Goal: Information Seeking & Learning: Learn about a topic

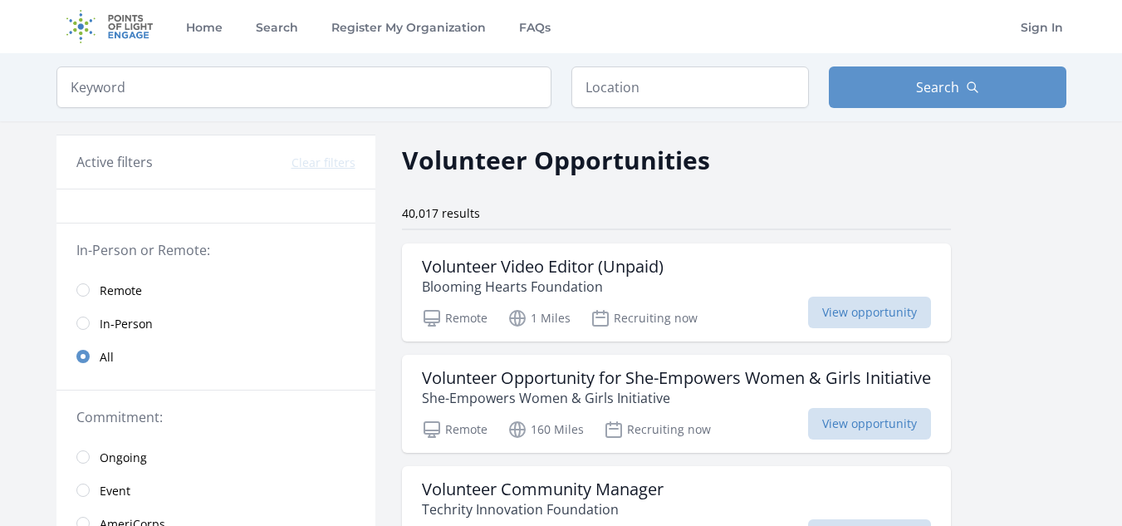
click at [83, 296] on link "Remote" at bounding box center [215, 289] width 319 height 33
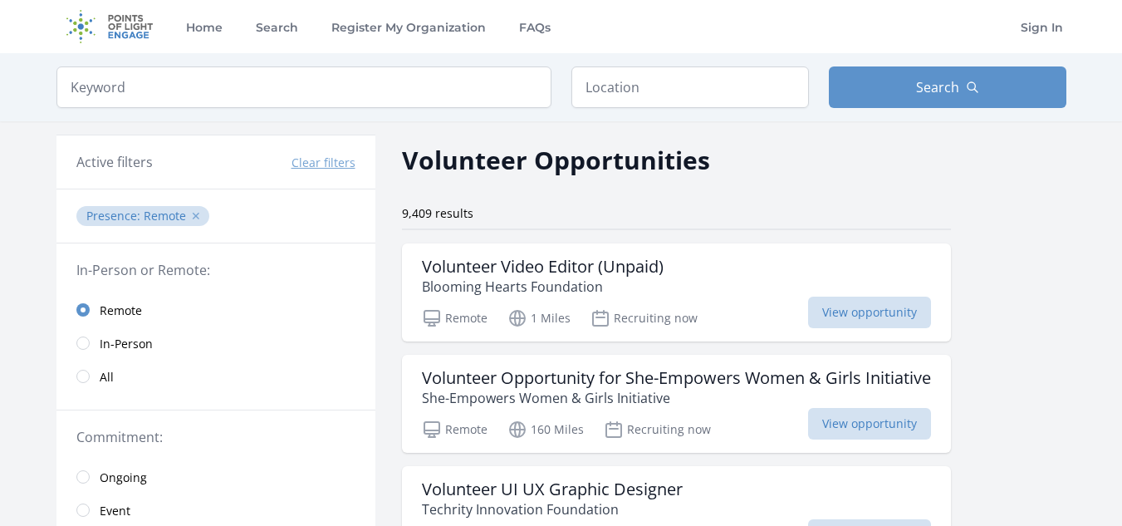
click at [194, 213] on button "✕" at bounding box center [196, 216] width 10 height 17
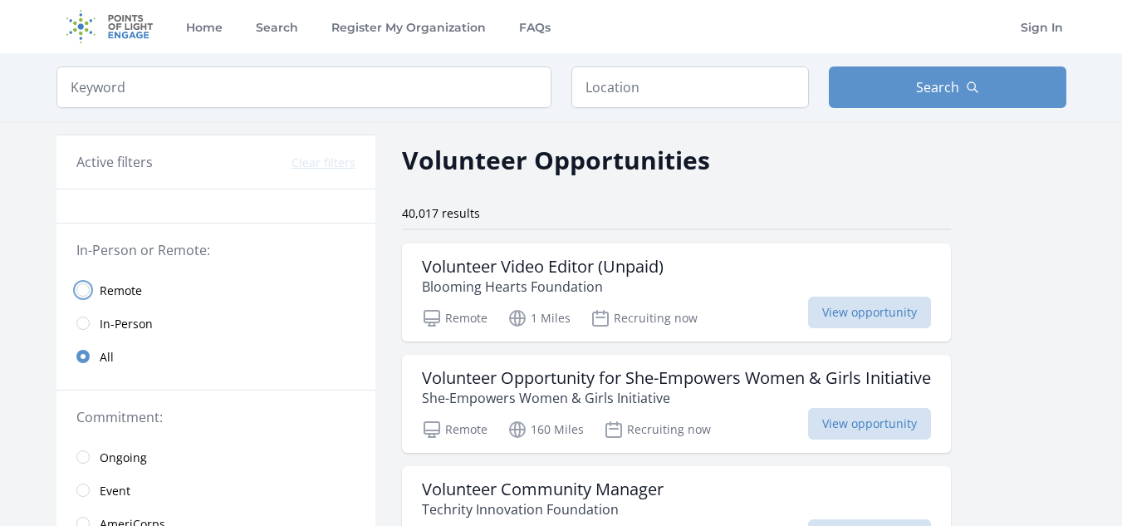
click at [85, 285] on input "radio" at bounding box center [82, 289] width 13 height 13
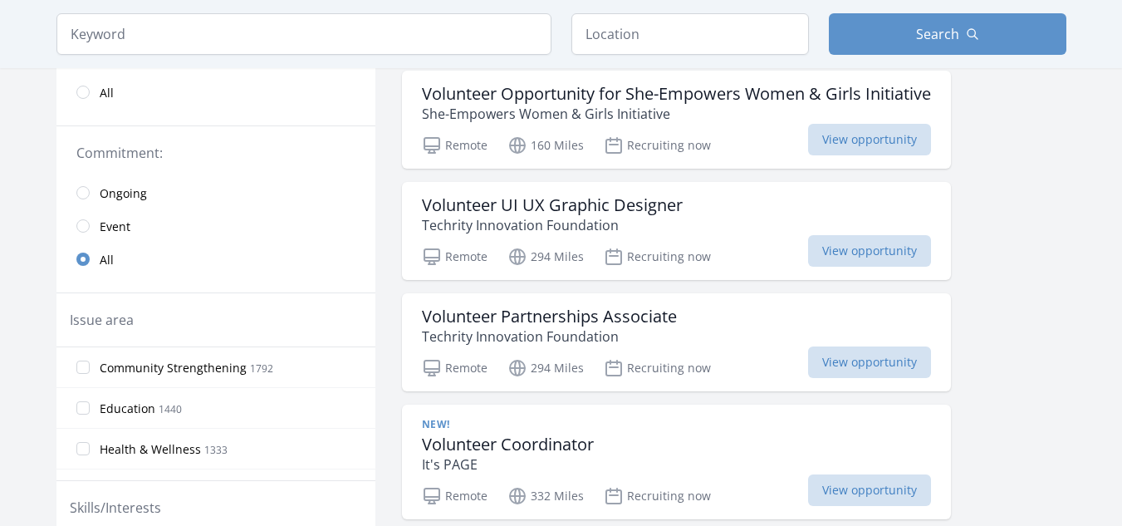
scroll to position [303, 0]
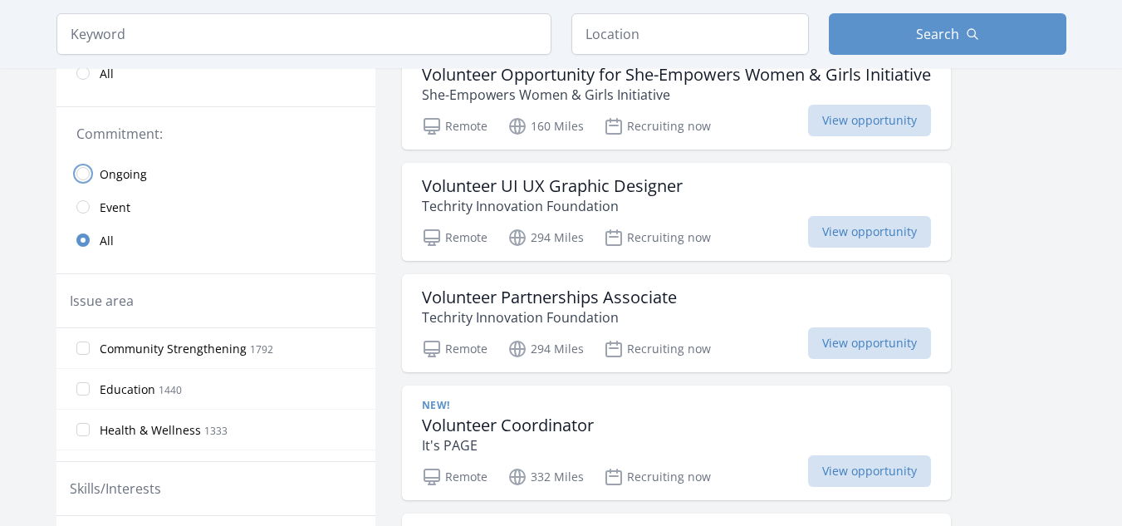
click at [85, 174] on input "radio" at bounding box center [82, 173] width 13 height 13
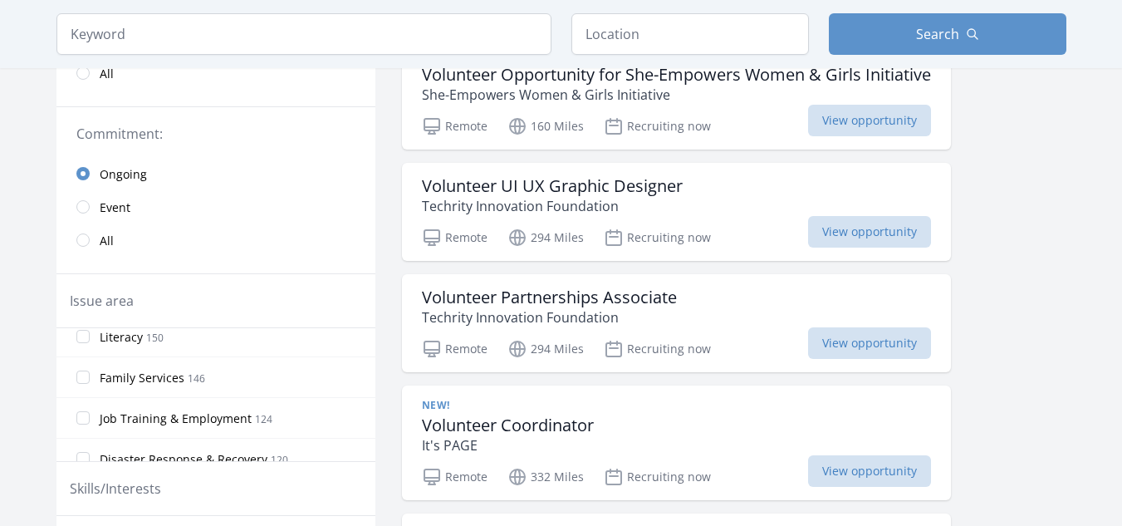
scroll to position [635, 0]
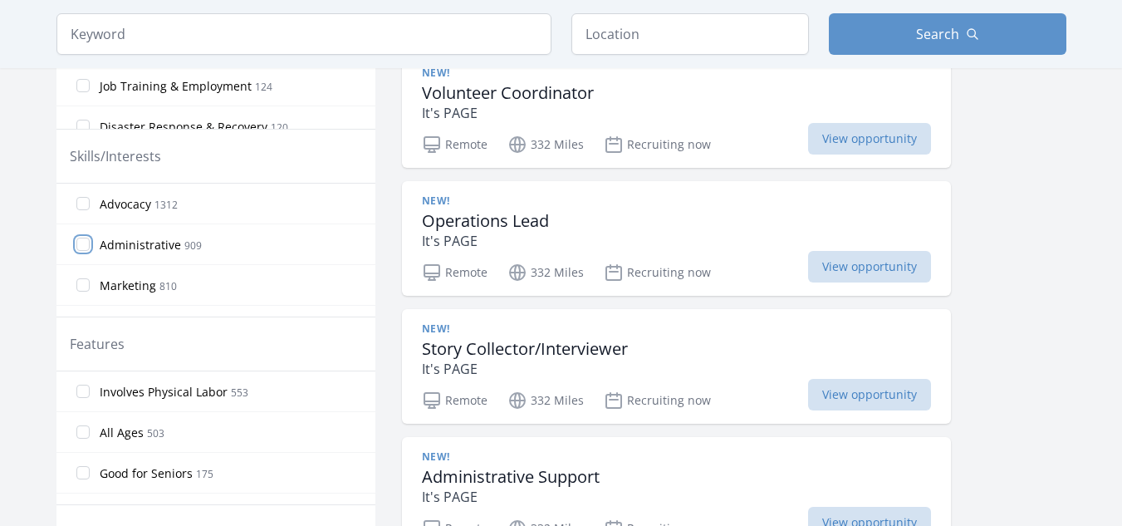
click at [86, 240] on input "Administrative 909" at bounding box center [82, 244] width 13 height 13
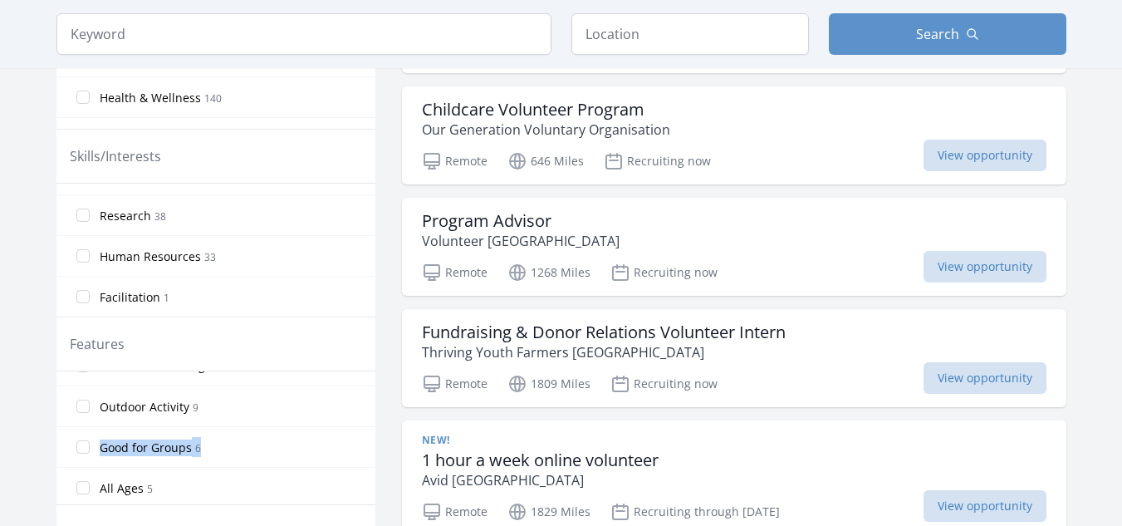
scroll to position [55, 0]
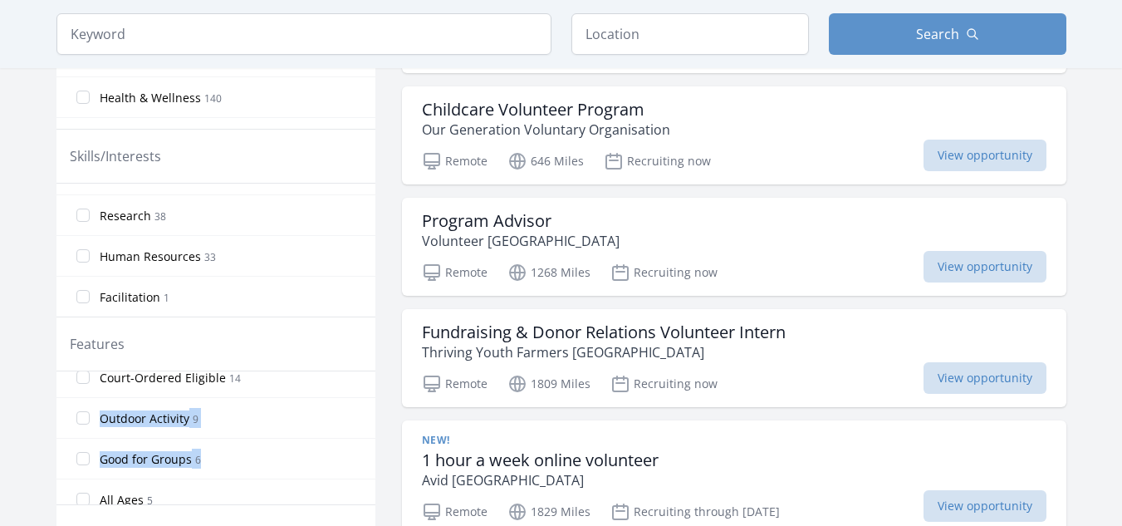
drag, startPoint x: 375, startPoint y: 435, endPoint x: 381, endPoint y: 384, distance: 51.1
click at [992, 31] on button "Search" at bounding box center [948, 34] width 238 height 42
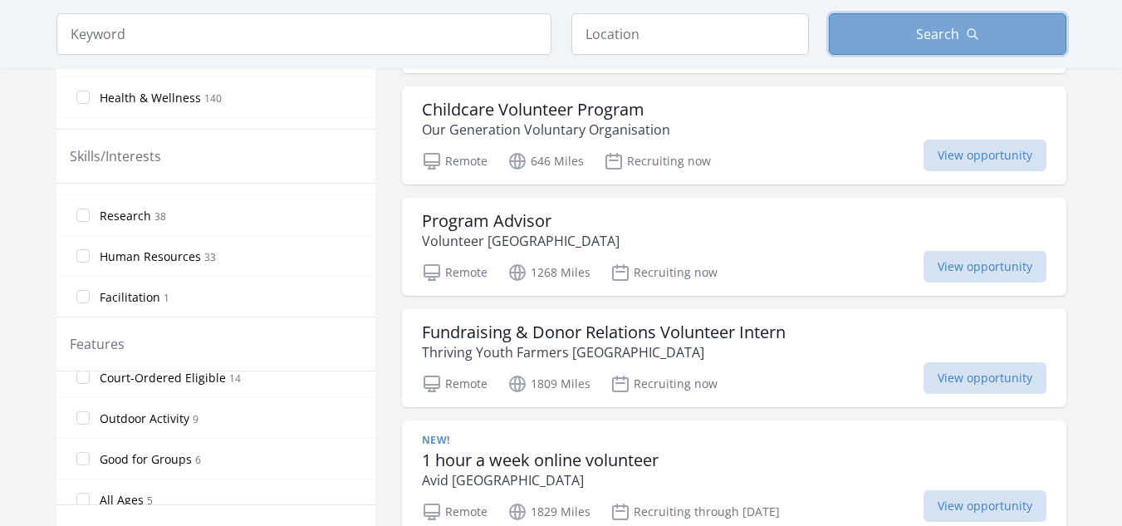
click at [914, 35] on button "Search" at bounding box center [948, 34] width 238 height 42
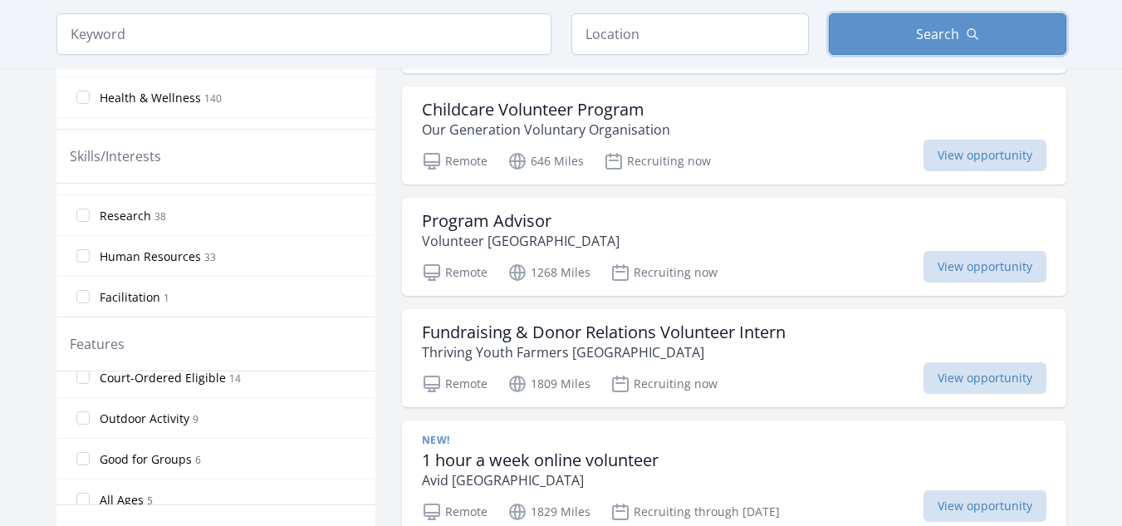
scroll to position [1095, 0]
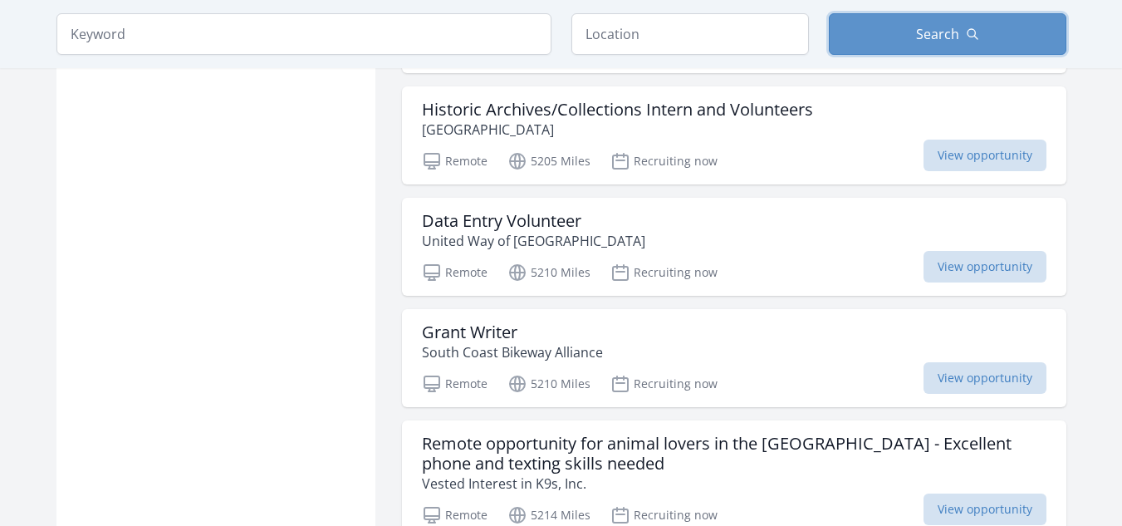
scroll to position [4469, 0]
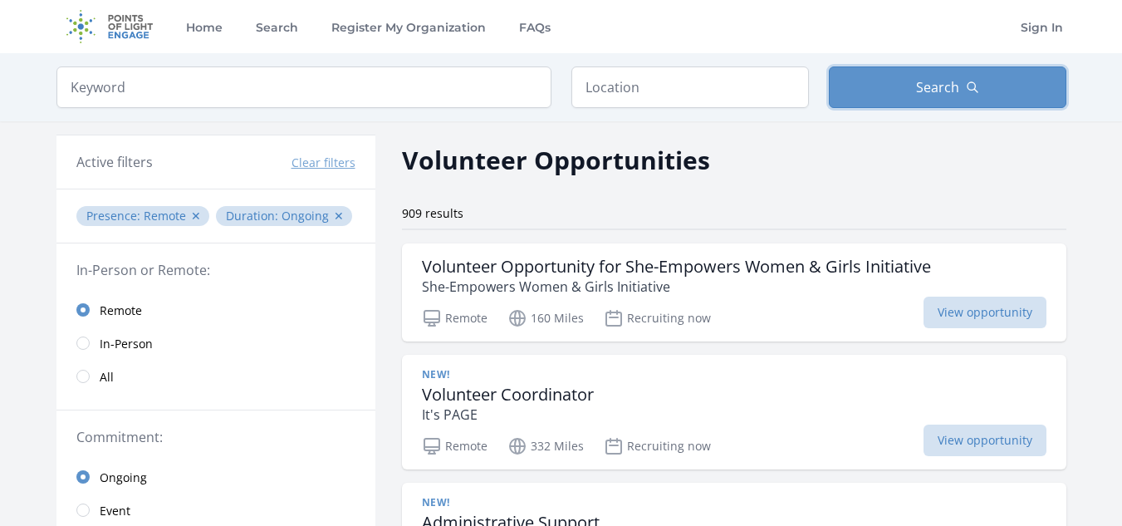
click at [829, 66] on button "Search" at bounding box center [948, 87] width 238 height 42
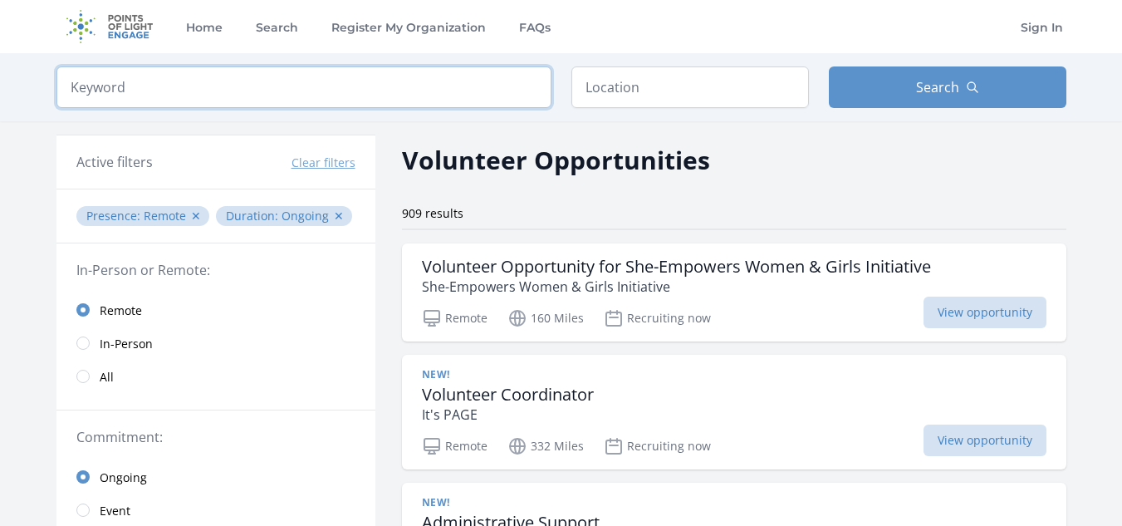
click at [233, 86] on input "search" at bounding box center [303, 87] width 495 height 42
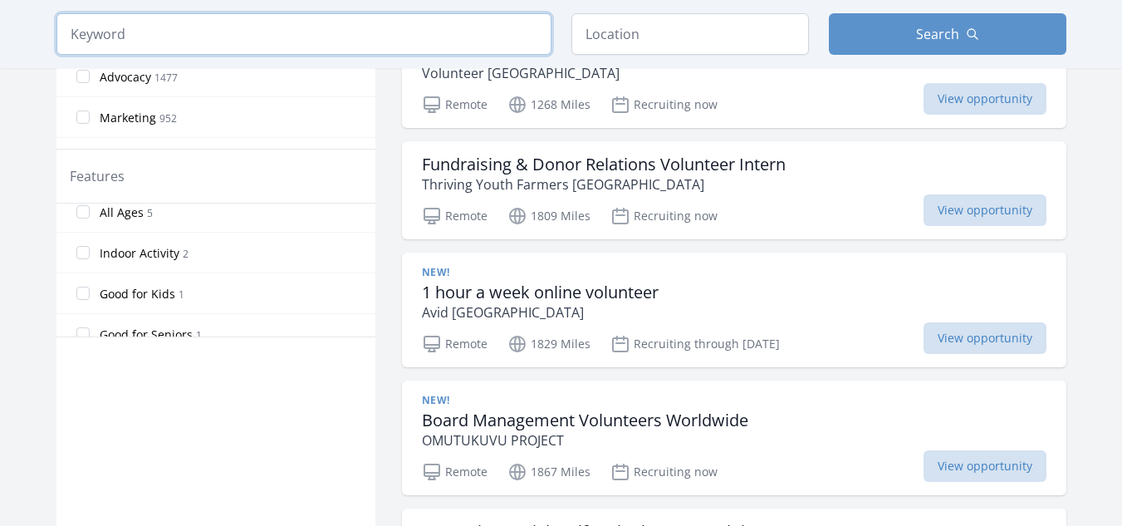
scroll to position [192, 0]
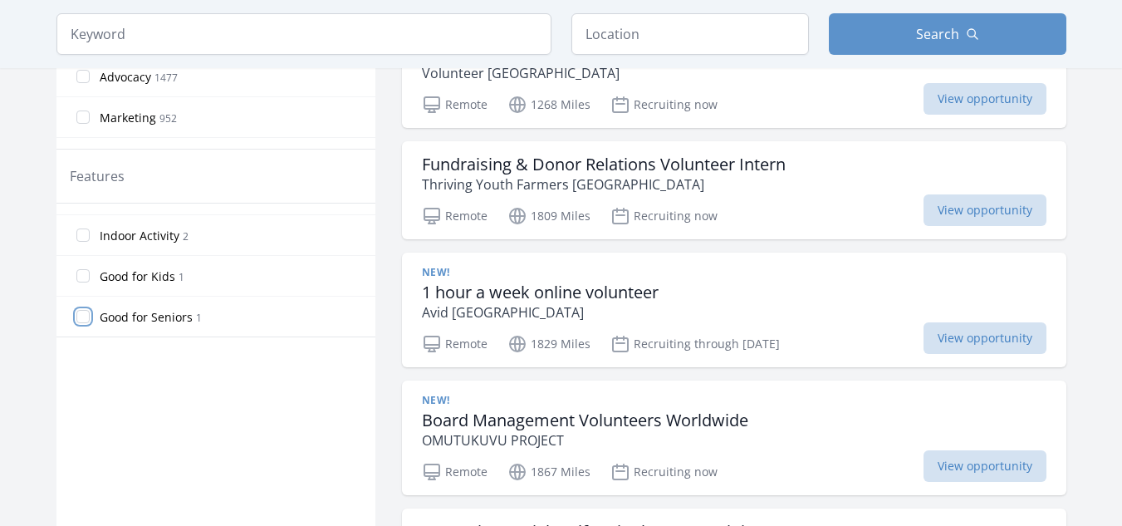
click at [87, 315] on input "Good for Seniors 1" at bounding box center [82, 316] width 13 height 13
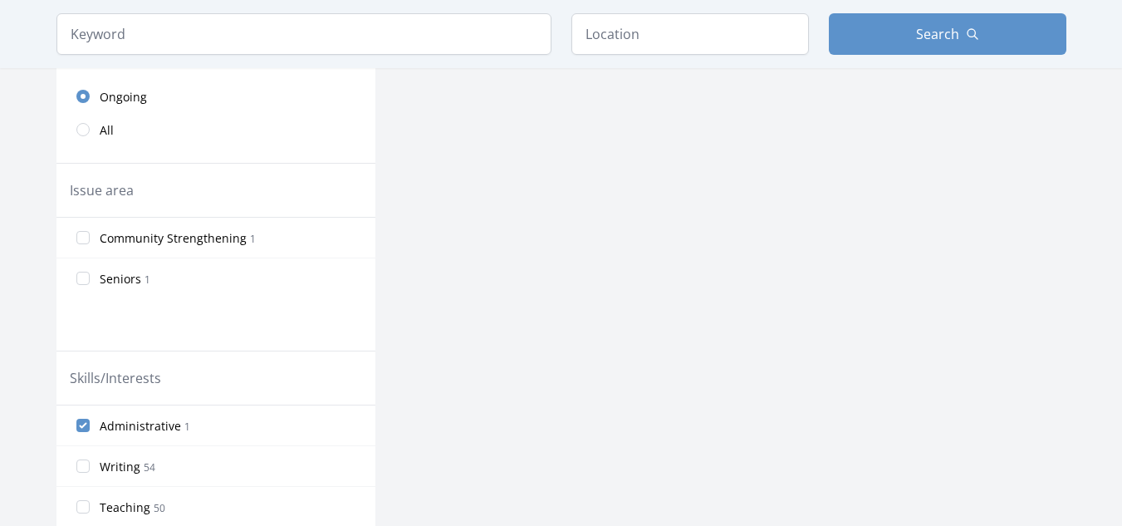
scroll to position [383, 0]
click at [228, 238] on span "Community Strengthening" at bounding box center [173, 236] width 147 height 17
click at [90, 238] on input "Community Strengthening 1" at bounding box center [82, 234] width 13 height 13
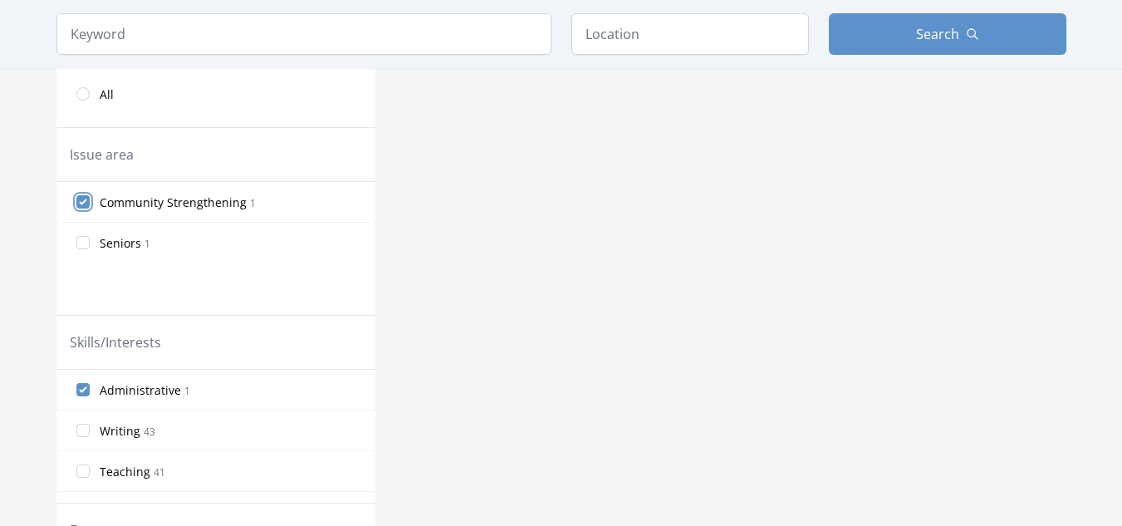
click at [78, 201] on input "Community Strengthening 1" at bounding box center [82, 201] width 13 height 13
click at [88, 201] on input "Community Strengthening 1" at bounding box center [82, 201] width 13 height 13
click at [81, 201] on input "Community Strengthening 1" at bounding box center [82, 201] width 13 height 13
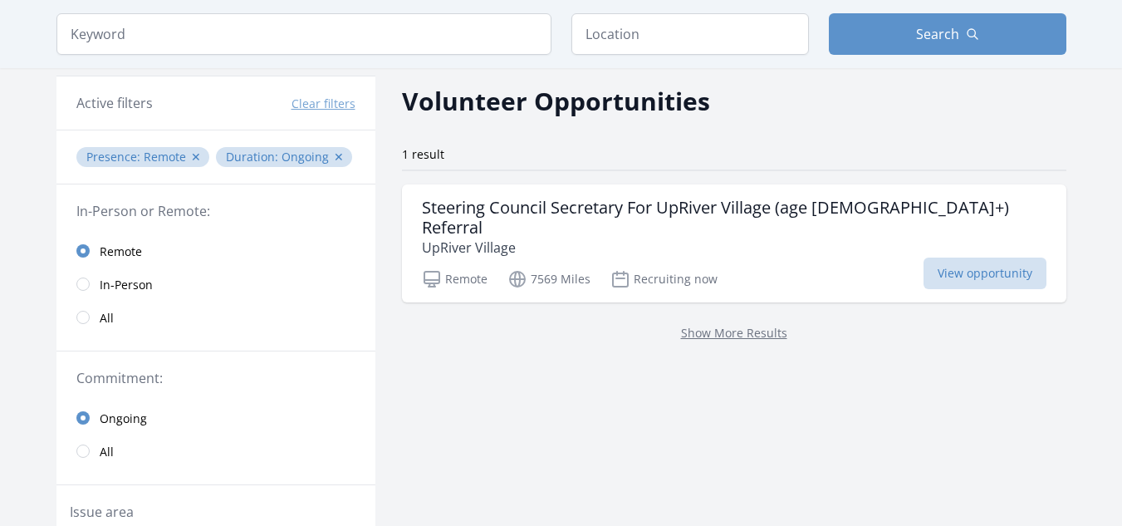
scroll to position [0, 0]
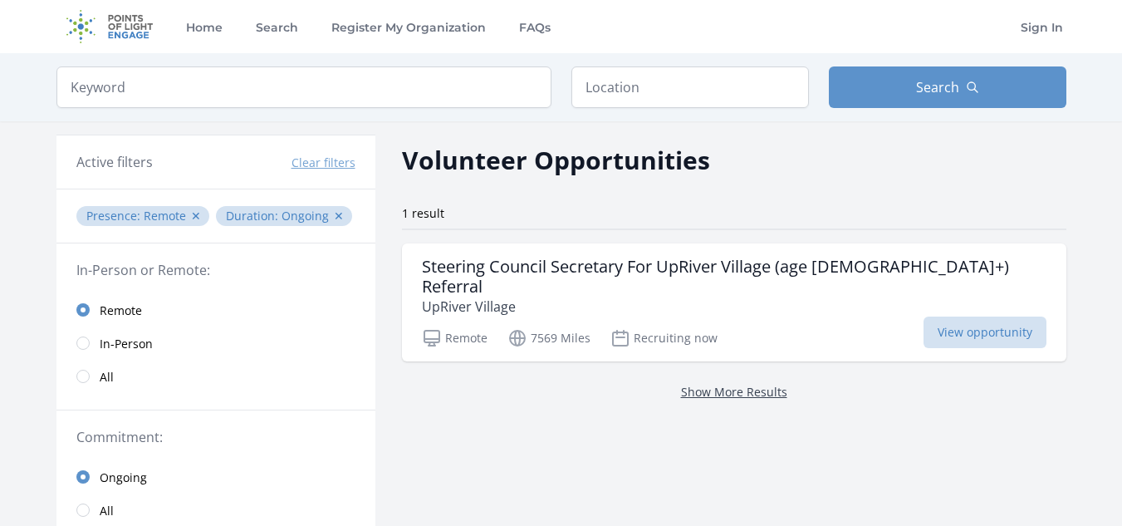
click at [681, 384] on link "Show More Results" at bounding box center [734, 392] width 106 height 16
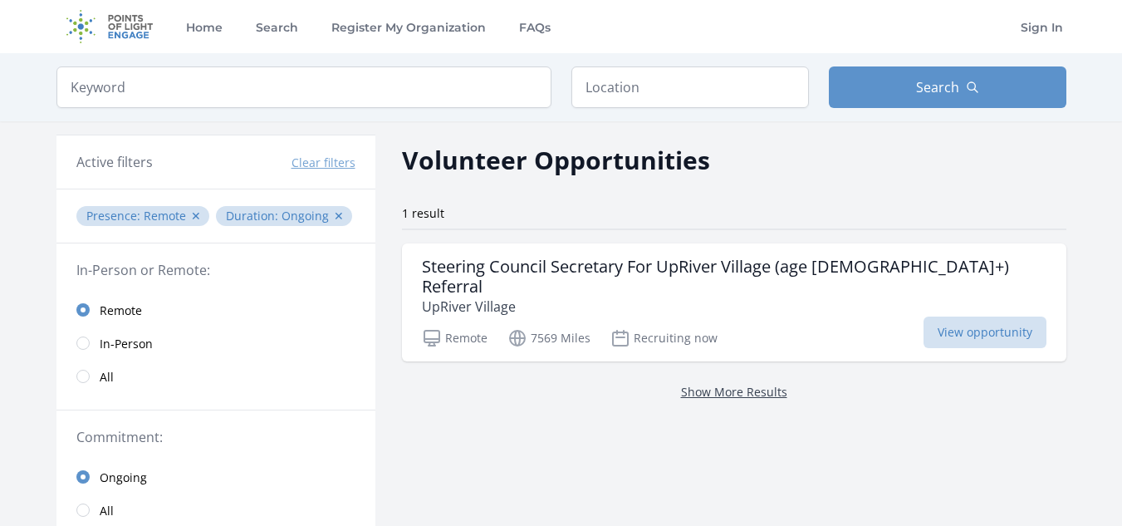
click at [681, 384] on link "Show More Results" at bounding box center [734, 392] width 106 height 16
click at [307, 165] on button "Clear filters" at bounding box center [323, 162] width 64 height 17
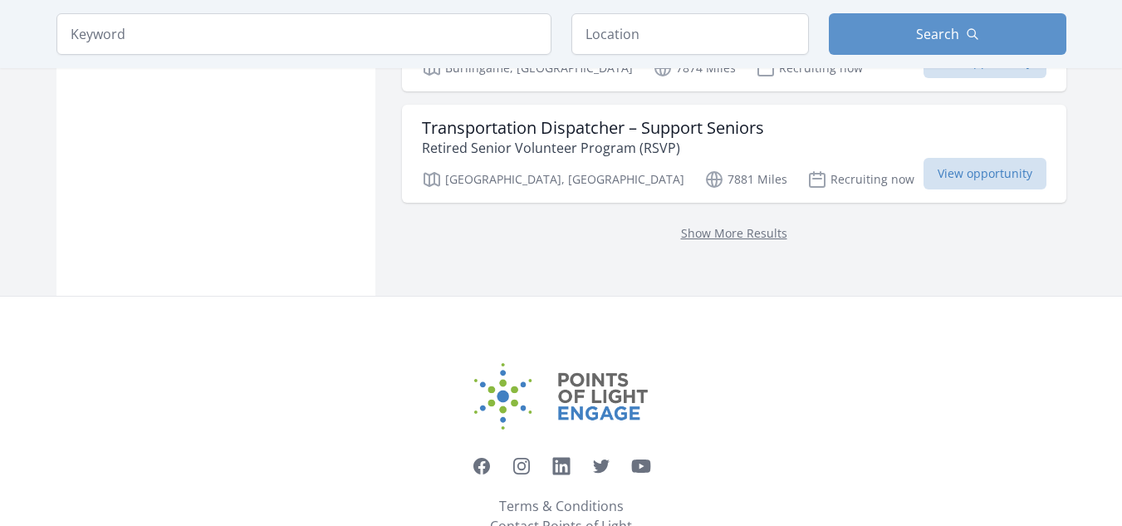
scroll to position [2209, 0]
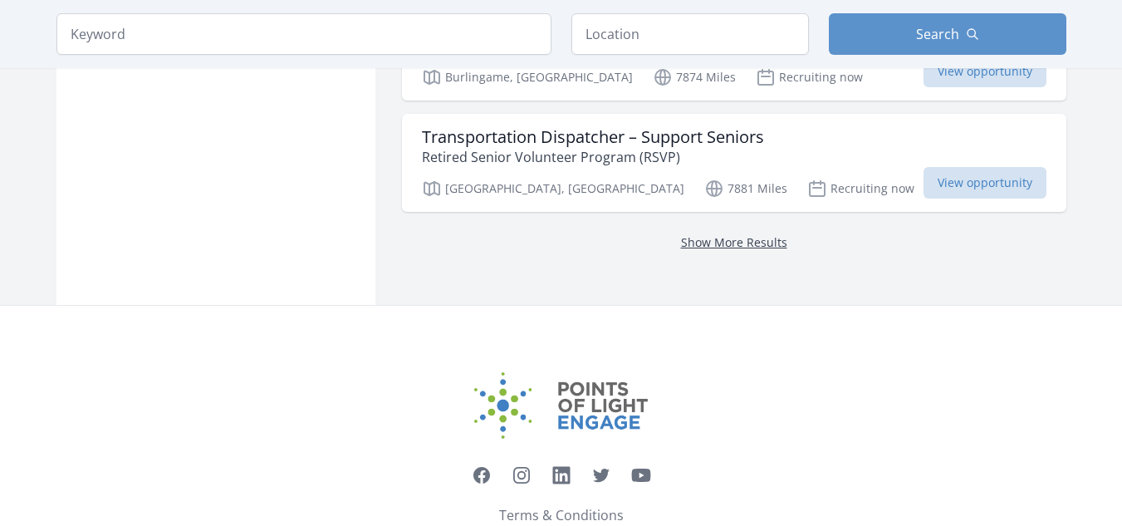
click at [763, 234] on link "Show More Results" at bounding box center [734, 242] width 106 height 16
click at [762, 234] on link "Show More Results" at bounding box center [734, 242] width 106 height 16
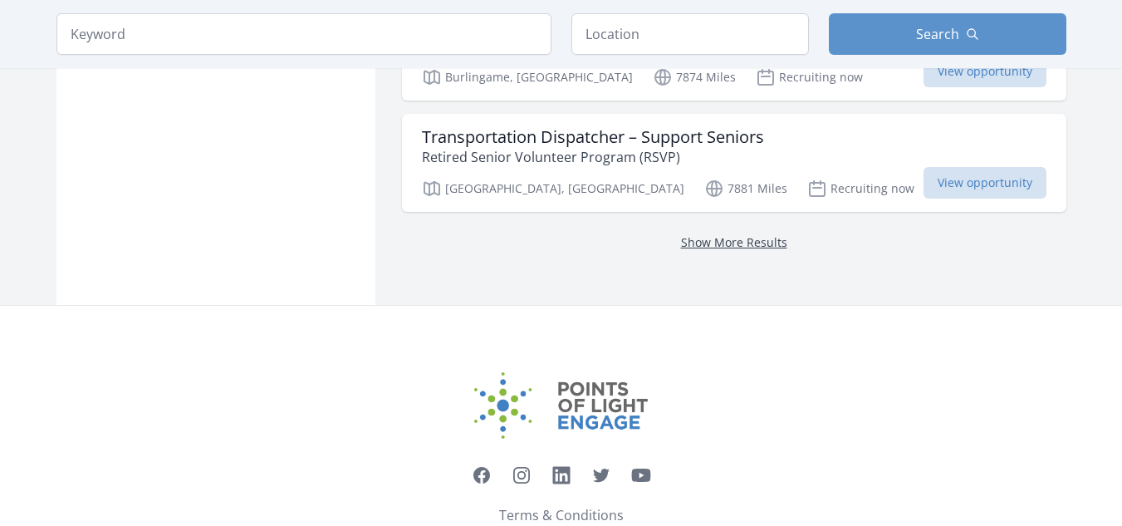
click at [762, 234] on link "Show More Results" at bounding box center [734, 242] width 106 height 16
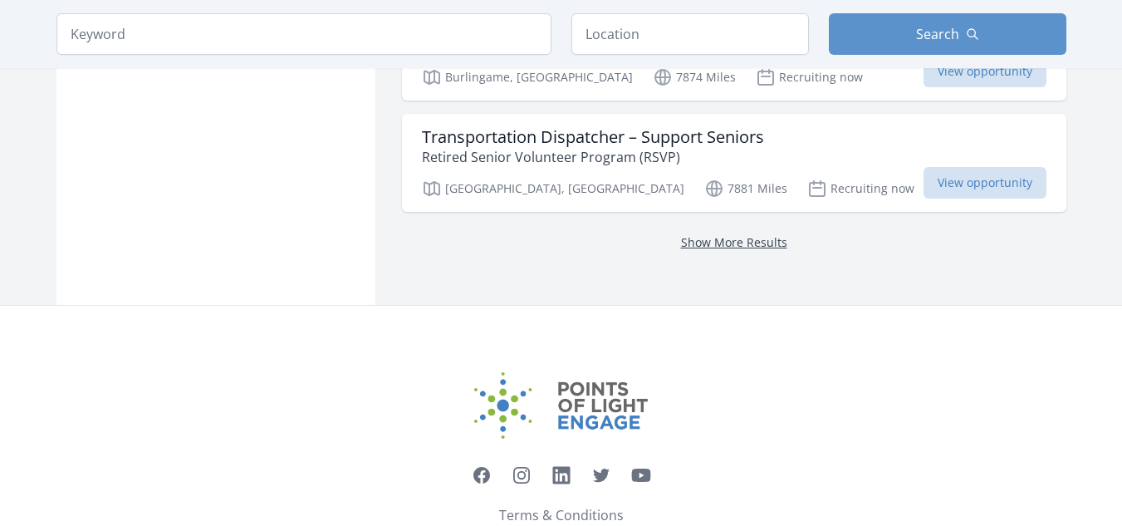
click at [762, 234] on link "Show More Results" at bounding box center [734, 242] width 106 height 16
drag, startPoint x: 762, startPoint y: 188, endPoint x: 732, endPoint y: 182, distance: 30.5
click at [732, 234] on link "Show More Results" at bounding box center [734, 242] width 106 height 16
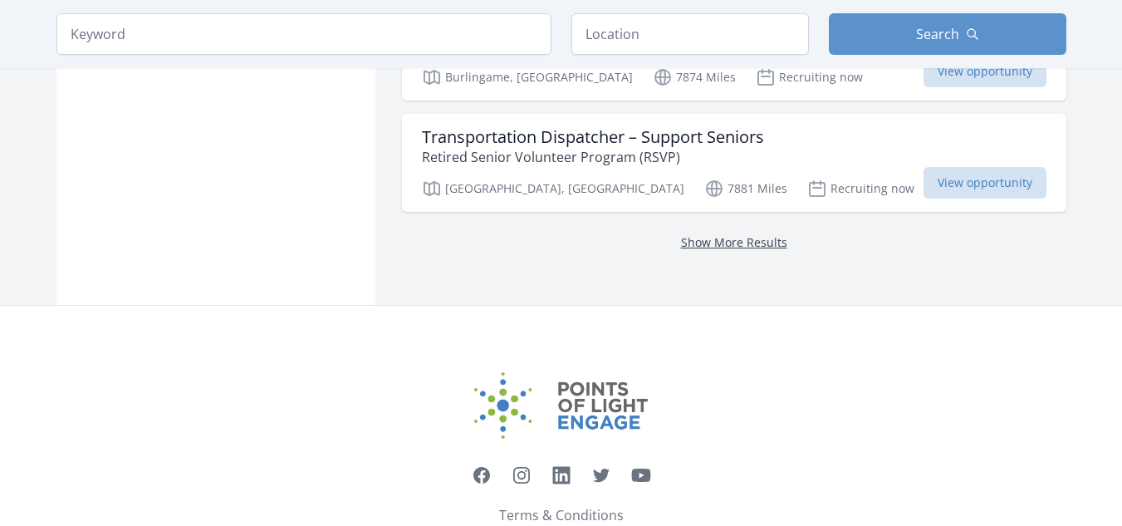
click at [732, 234] on link "Show More Results" at bounding box center [734, 242] width 106 height 16
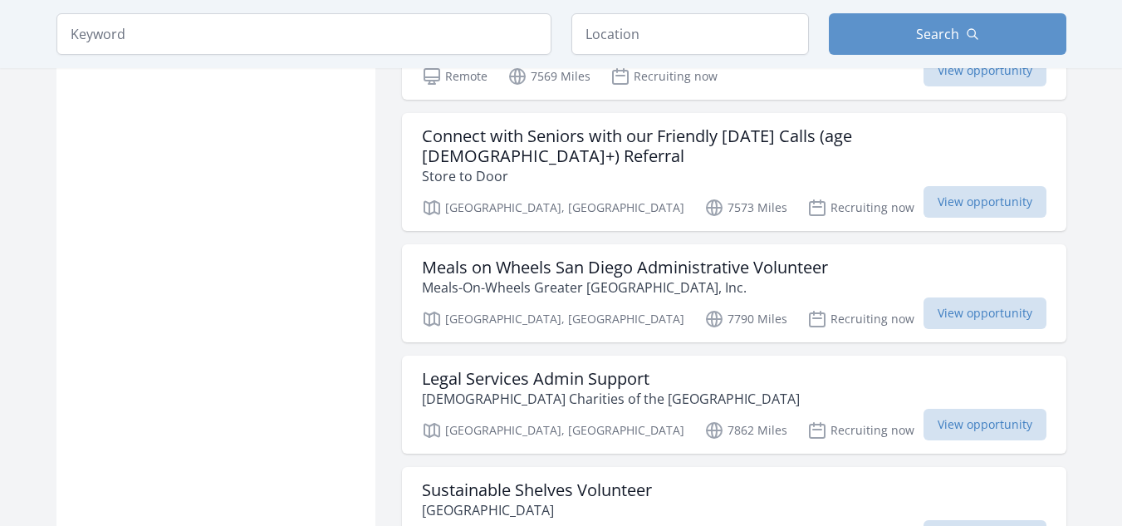
scroll to position [2218, 0]
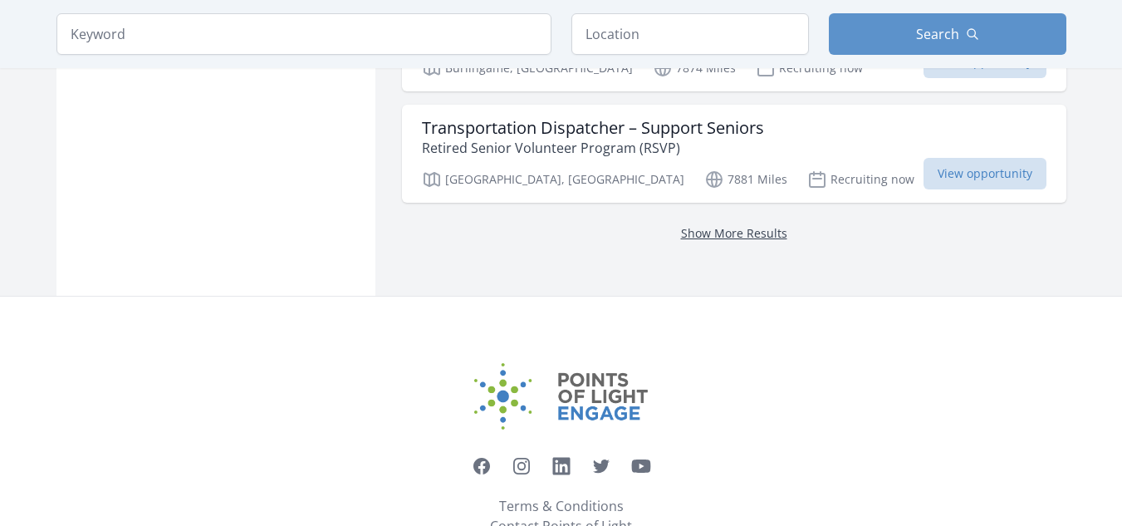
click at [716, 225] on link "Show More Results" at bounding box center [734, 233] width 106 height 16
drag, startPoint x: 716, startPoint y: 179, endPoint x: 276, endPoint y: 58, distance: 456.3
click at [284, 27] on input "search" at bounding box center [303, 34] width 495 height 42
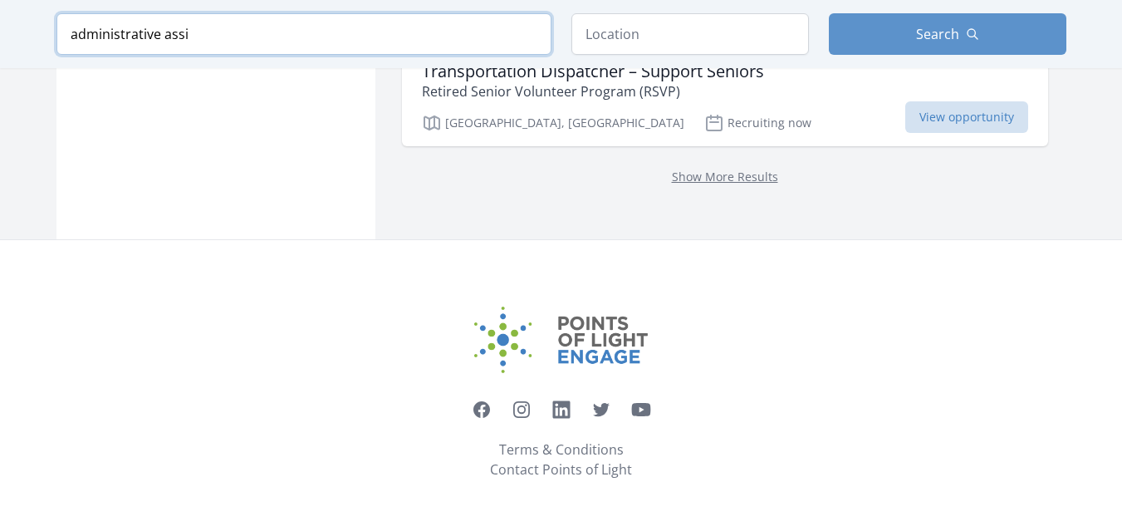
scroll to position [1308, 0]
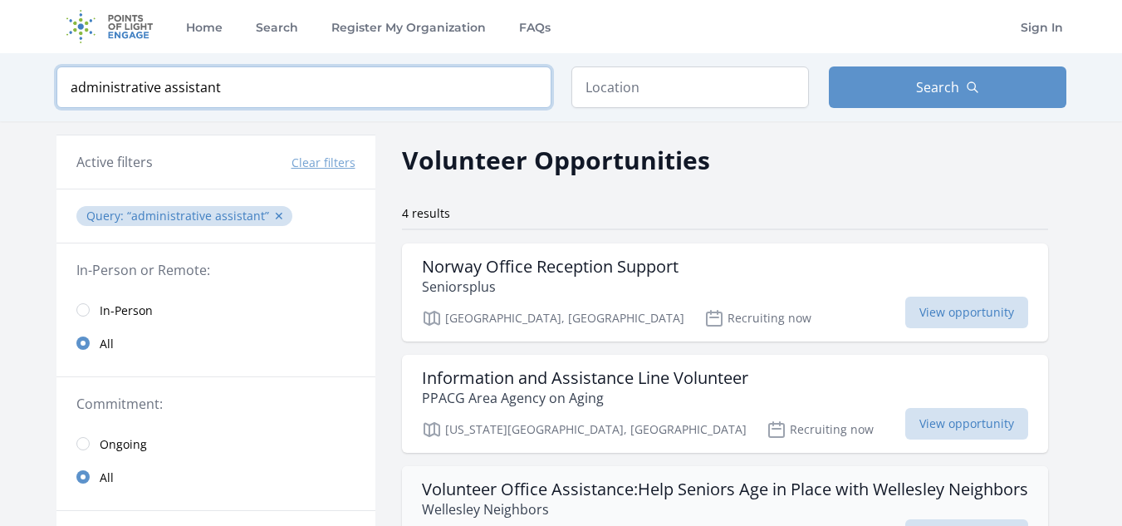
type input "administrative assistant"
